Goal: Navigation & Orientation: Locate item on page

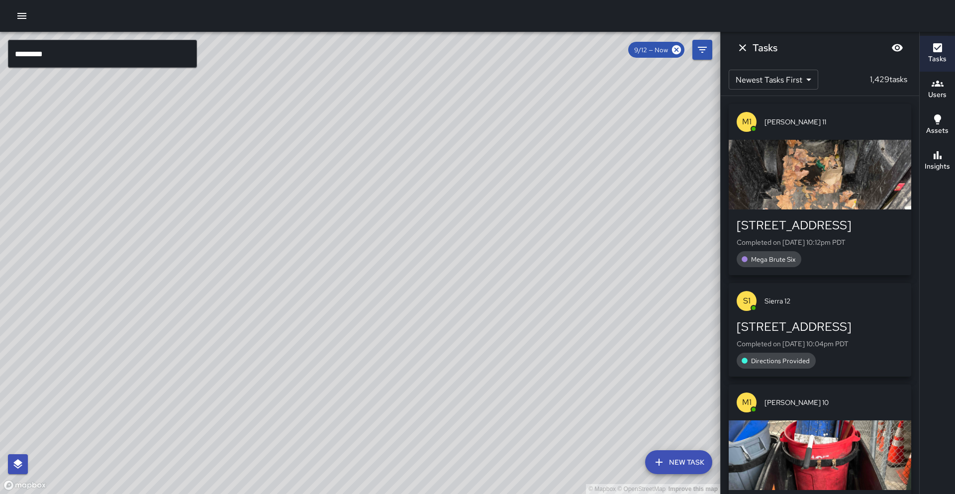
drag, startPoint x: 382, startPoint y: 220, endPoint x: 366, endPoint y: 177, distance: 45.8
click at [366, 177] on div "© Mapbox © OpenStreetMap Improve this map" at bounding box center [360, 263] width 720 height 462
drag, startPoint x: 475, startPoint y: 235, endPoint x: 411, endPoint y: 246, distance: 64.6
click at [372, 275] on div "© Mapbox © OpenStreetMap Improve this map" at bounding box center [360, 263] width 720 height 462
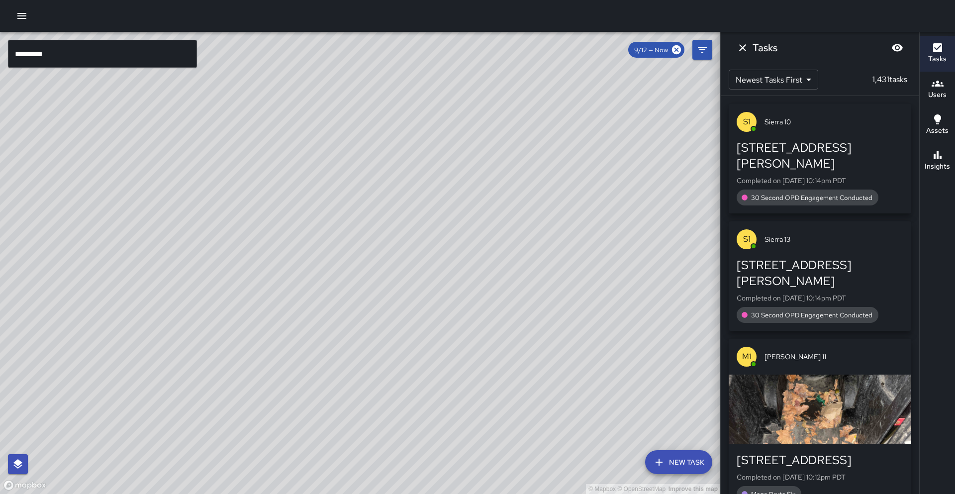
drag, startPoint x: 426, startPoint y: 130, endPoint x: 387, endPoint y: 297, distance: 171.2
click at [387, 297] on div "© Mapbox © OpenStreetMap Improve this map" at bounding box center [360, 263] width 720 height 462
drag, startPoint x: 345, startPoint y: 240, endPoint x: 377, endPoint y: 284, distance: 53.8
click at [377, 284] on div "© Mapbox © OpenStreetMap Improve this map" at bounding box center [360, 263] width 720 height 462
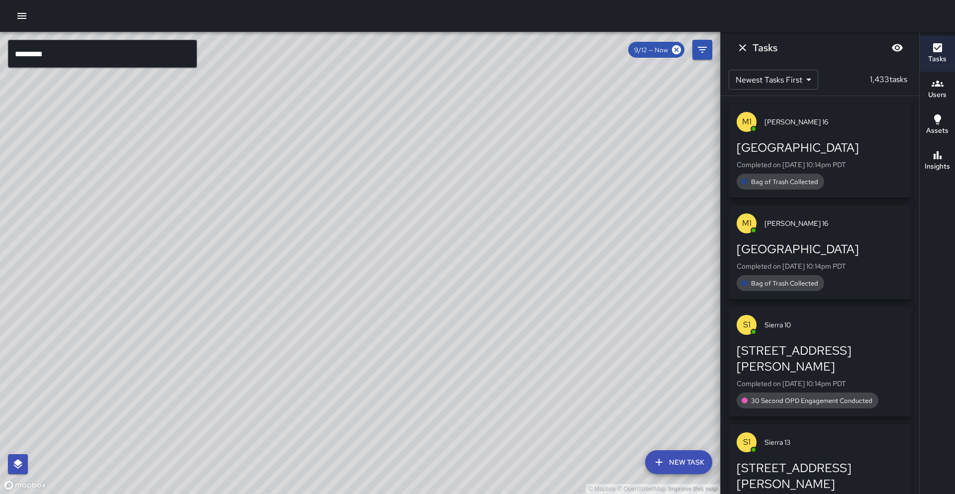
drag, startPoint x: 419, startPoint y: 318, endPoint x: 420, endPoint y: 305, distance: 13.0
click at [420, 305] on div "© Mapbox © OpenStreetMap Improve this map" at bounding box center [360, 263] width 720 height 462
click at [356, 359] on div "© Mapbox © OpenStreetMap Improve this map" at bounding box center [360, 263] width 720 height 462
click at [357, 357] on div "© Mapbox © OpenStreetMap Improve this map" at bounding box center [360, 263] width 720 height 462
drag, startPoint x: 375, startPoint y: 269, endPoint x: 263, endPoint y: 332, distance: 128.8
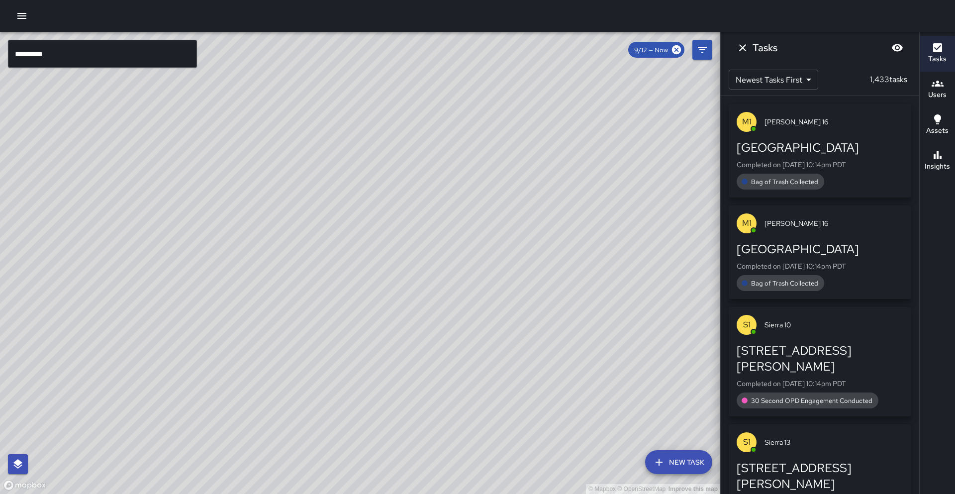
click at [263, 332] on div "© Mapbox © OpenStreetMap Improve this map" at bounding box center [360, 263] width 720 height 462
click at [255, 393] on div "© Mapbox © OpenStreetMap Improve this map" at bounding box center [360, 263] width 720 height 462
drag, startPoint x: 267, startPoint y: 368, endPoint x: 294, endPoint y: 353, distance: 30.3
click at [294, 353] on div "© Mapbox © OpenStreetMap Improve this map" at bounding box center [360, 263] width 720 height 462
drag, startPoint x: 263, startPoint y: 352, endPoint x: 301, endPoint y: 317, distance: 51.8
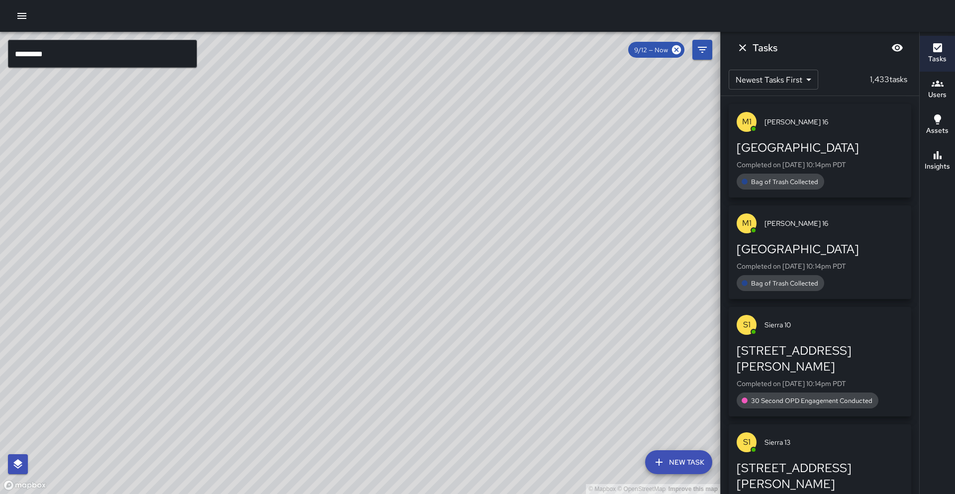
click at [301, 317] on div "© Mapbox © OpenStreetMap Improve this map" at bounding box center [360, 263] width 720 height 462
drag, startPoint x: 200, startPoint y: 368, endPoint x: 280, endPoint y: 318, distance: 93.2
click at [280, 318] on div "© Mapbox © OpenStreetMap Improve this map" at bounding box center [360, 263] width 720 height 462
drag, startPoint x: 288, startPoint y: 282, endPoint x: 268, endPoint y: 389, distance: 108.8
click at [268, 389] on div "© Mapbox © OpenStreetMap Improve this map" at bounding box center [360, 263] width 720 height 462
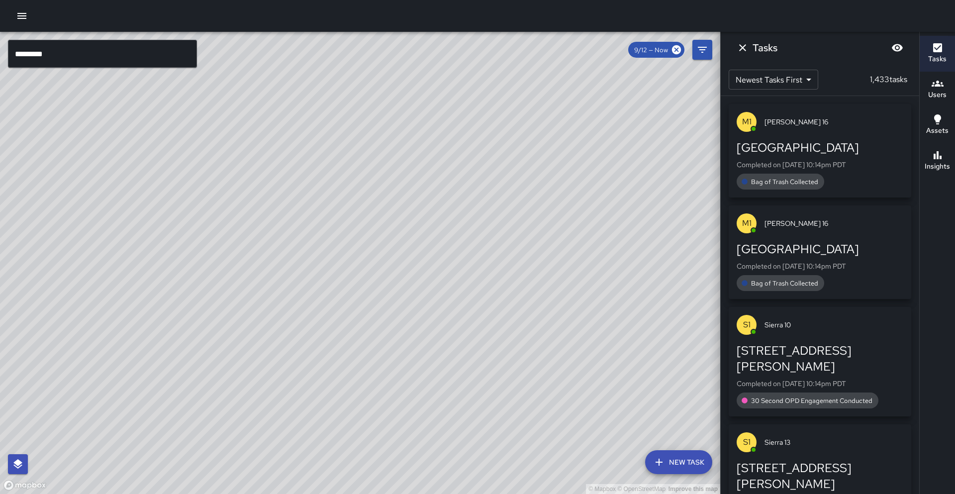
drag, startPoint x: 375, startPoint y: 362, endPoint x: 266, endPoint y: 366, distance: 108.5
click at [266, 366] on div "© Mapbox © OpenStreetMap Improve this map" at bounding box center [360, 263] width 720 height 462
drag, startPoint x: 375, startPoint y: 390, endPoint x: 356, endPoint y: 400, distance: 21.6
click at [356, 400] on div "© Mapbox © OpenStreetMap Improve this map" at bounding box center [360, 263] width 720 height 462
